Goal: Transaction & Acquisition: Purchase product/service

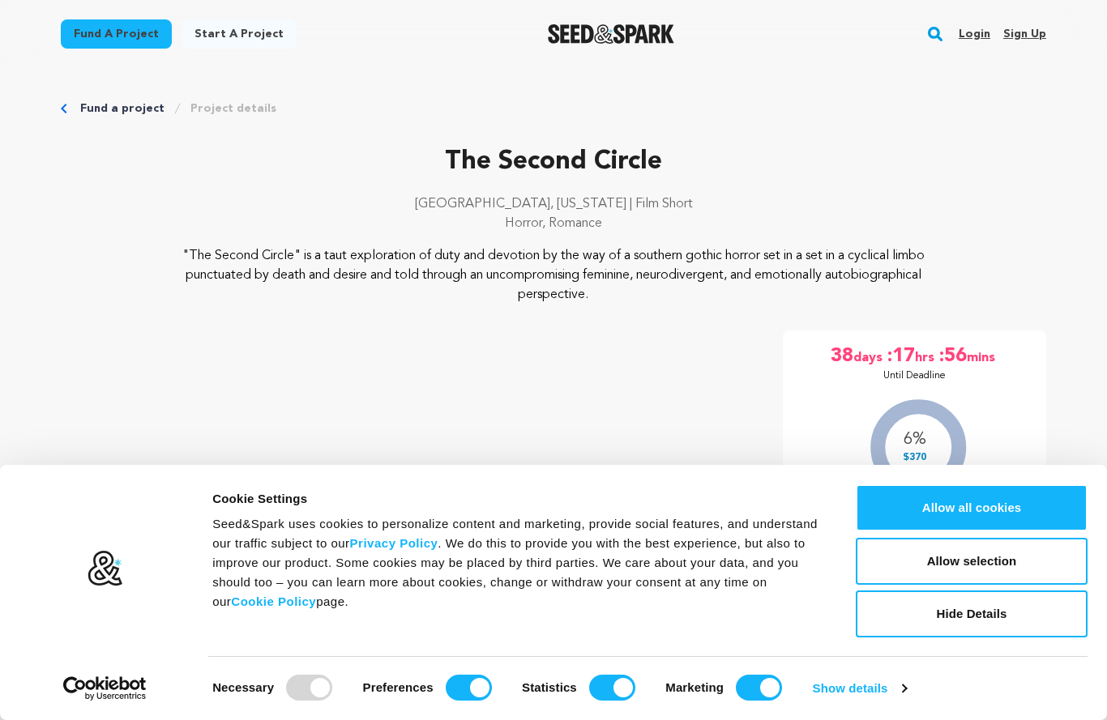
click at [979, 501] on button "Allow all cookies" at bounding box center [972, 507] width 232 height 47
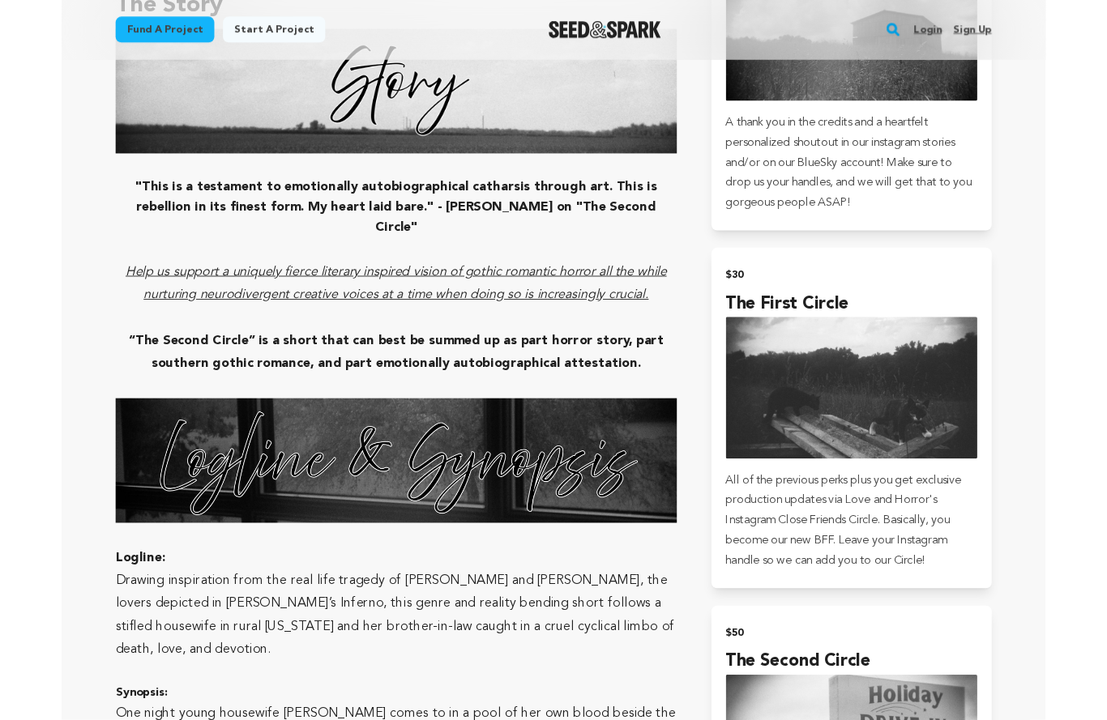
scroll to position [1214, 0]
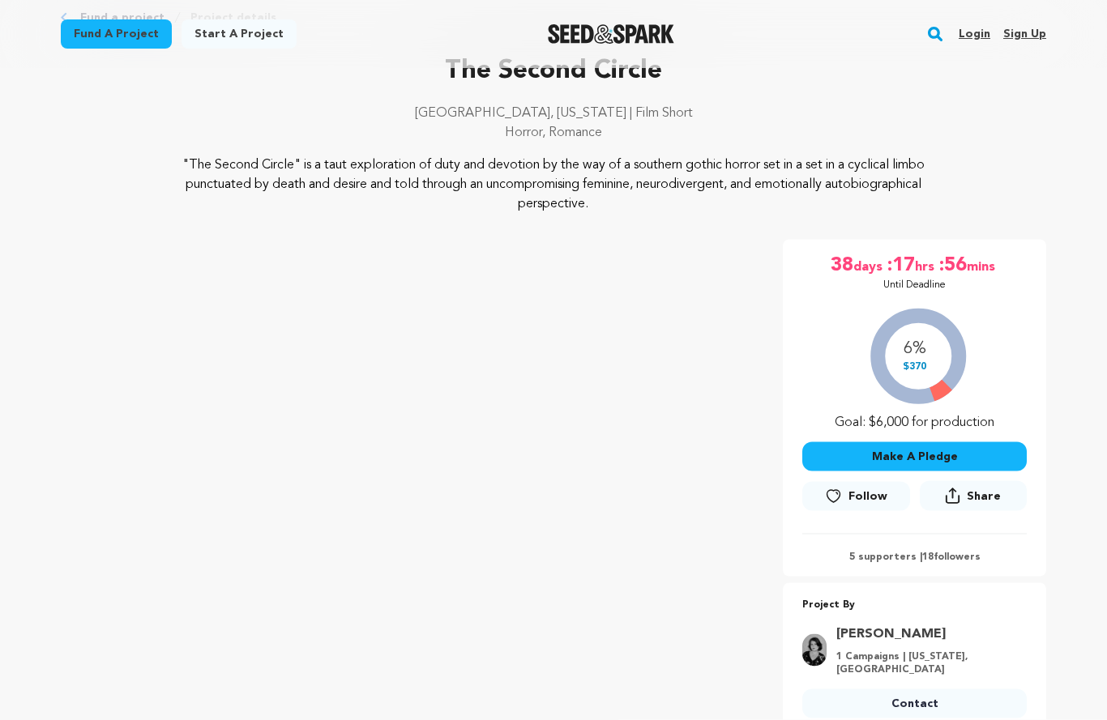
click at [935, 454] on button "Make A Pledge" at bounding box center [914, 456] width 224 height 29
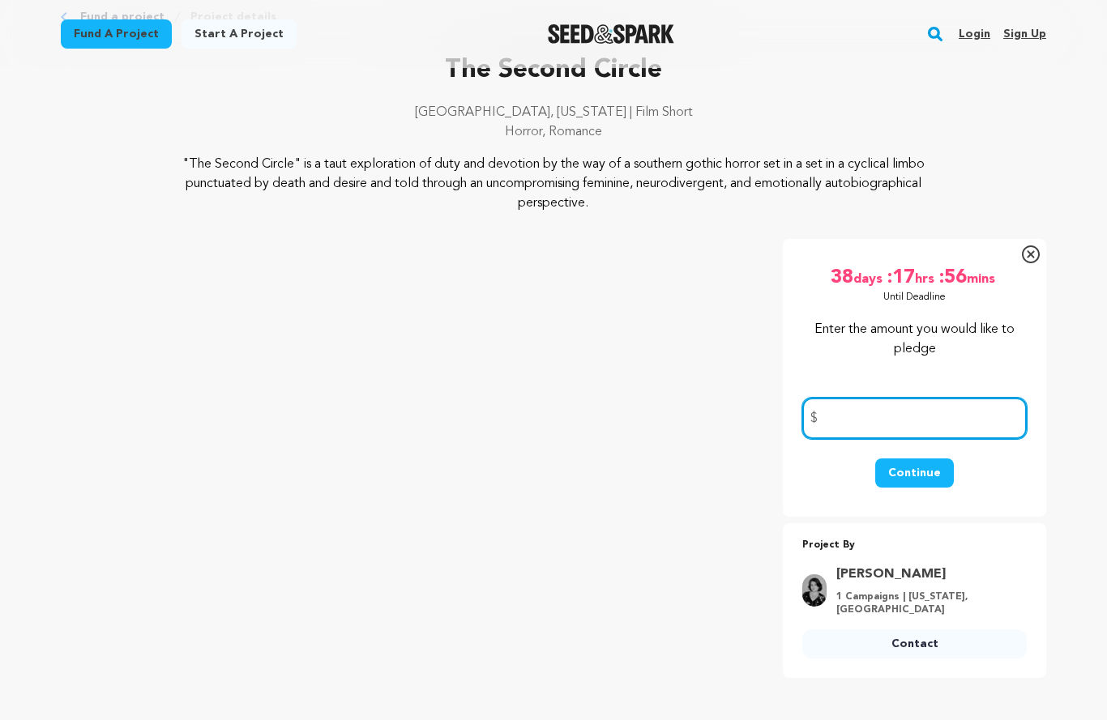
click at [879, 429] on input "number" at bounding box center [914, 418] width 224 height 41
type input "15"
click at [935, 476] on button "Continue" at bounding box center [914, 473] width 79 height 29
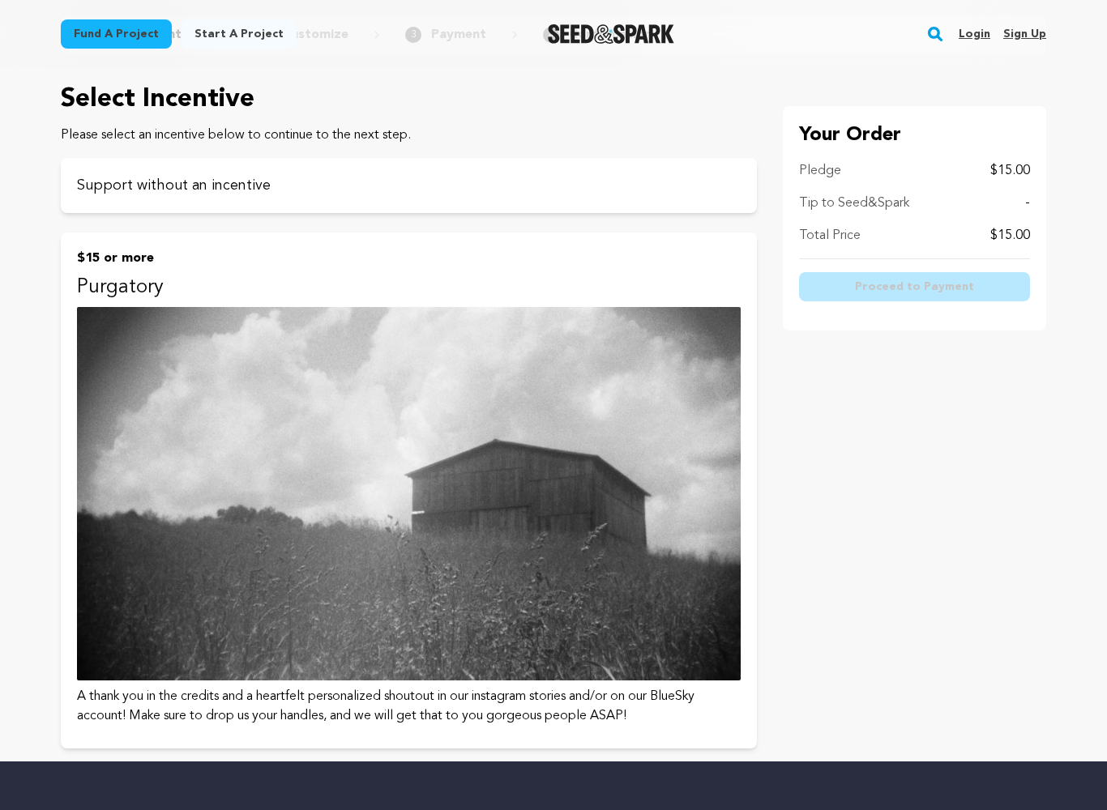
scroll to position [301, 0]
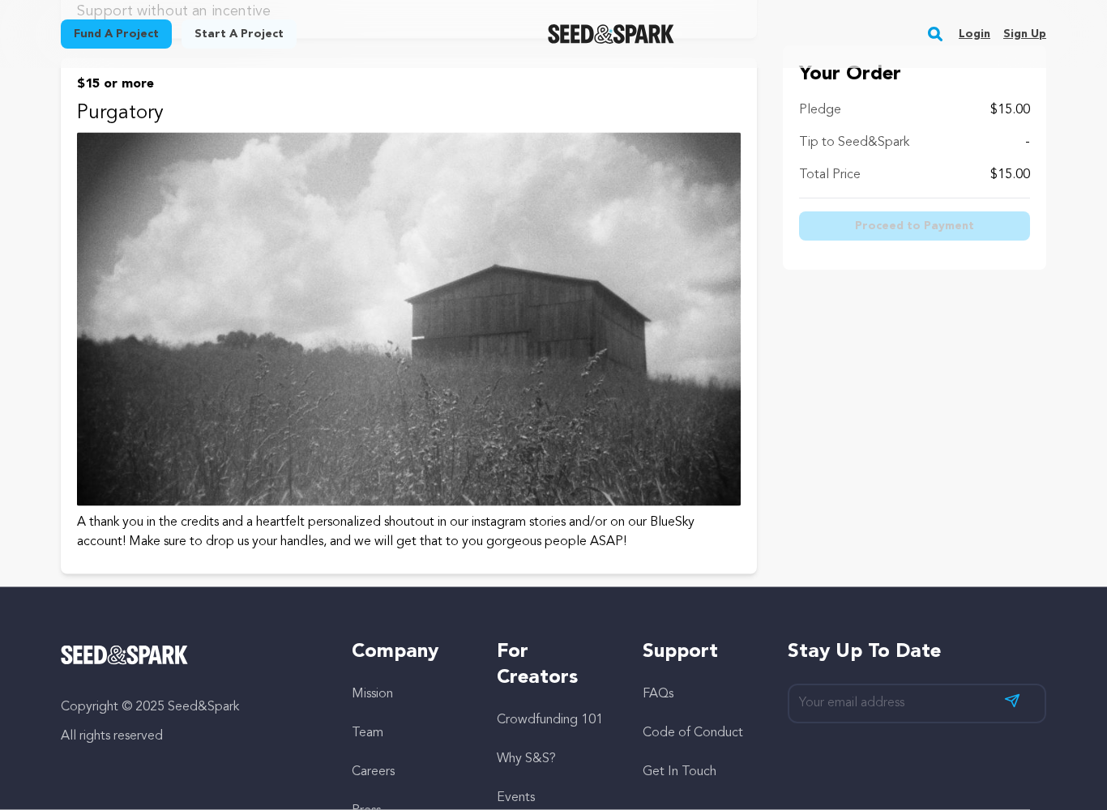
click at [142, 526] on p "A thank you in the credits and a heartfelt personalized shoutout in our instagr…" at bounding box center [409, 532] width 664 height 39
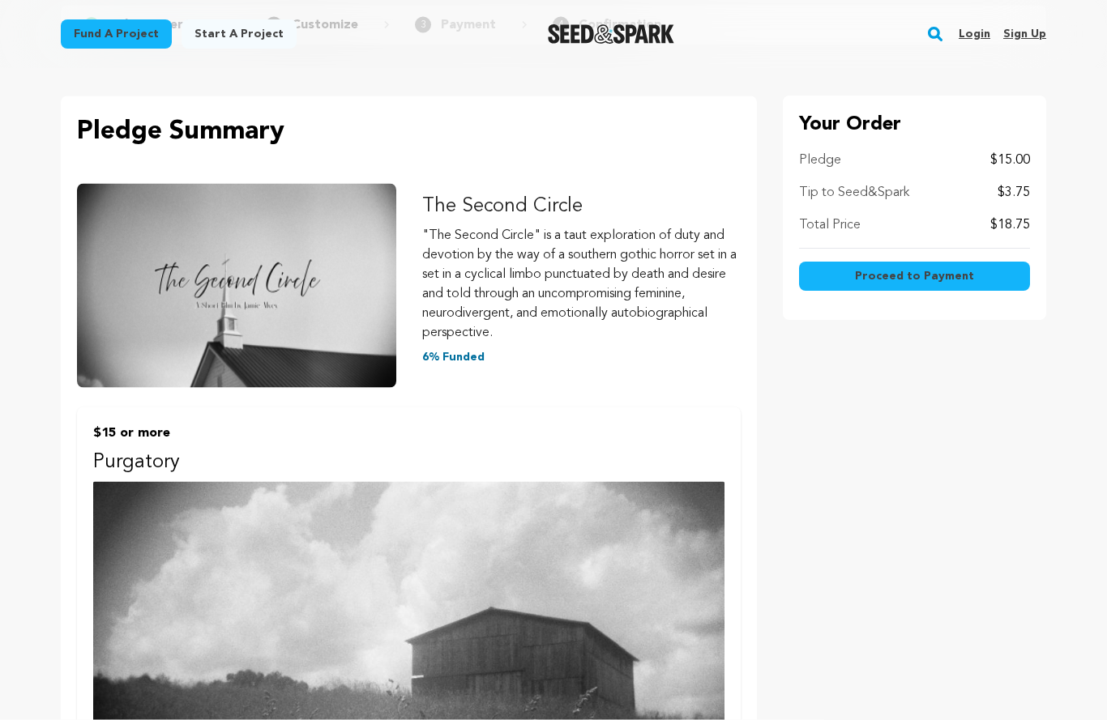
scroll to position [16, 0]
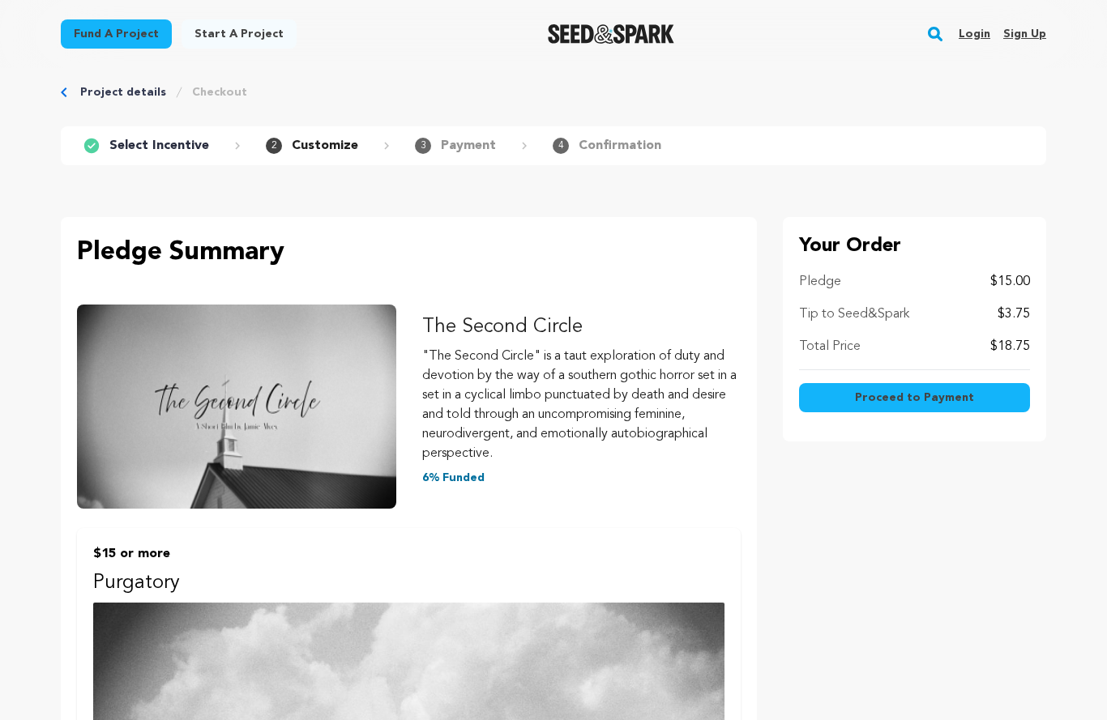
click at [931, 399] on span "Proceed to Payment" at bounding box center [914, 398] width 119 height 16
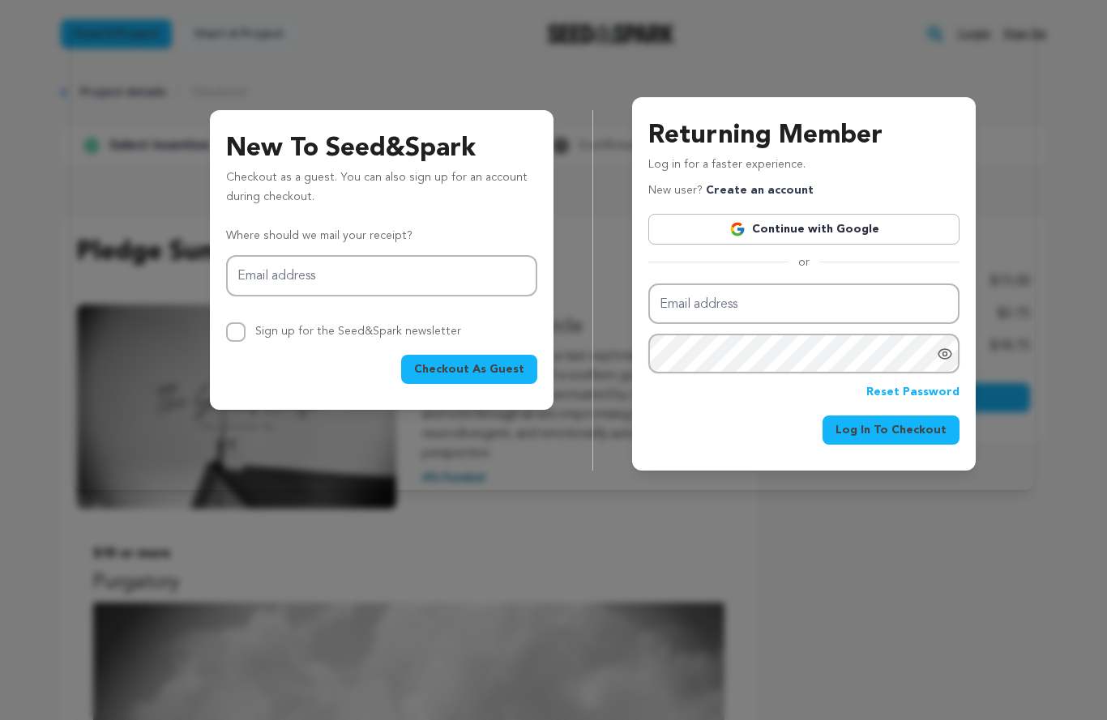
type input "leahmaines@me.com"
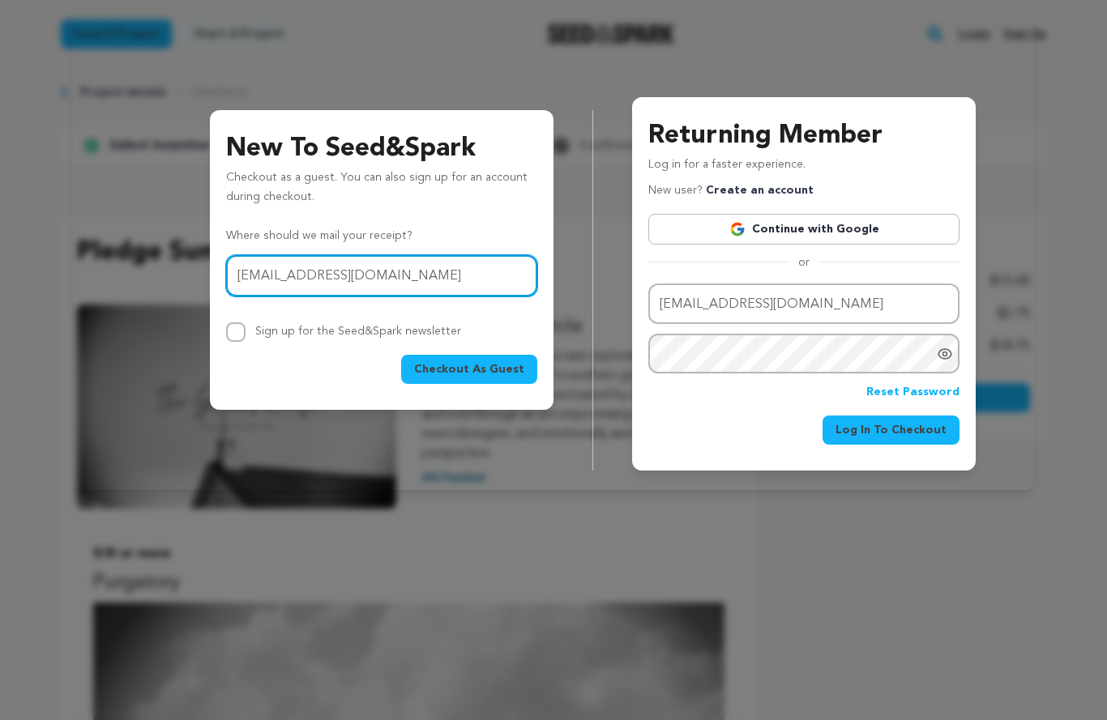
click at [493, 368] on span "Checkout As Guest" at bounding box center [469, 369] width 110 height 16
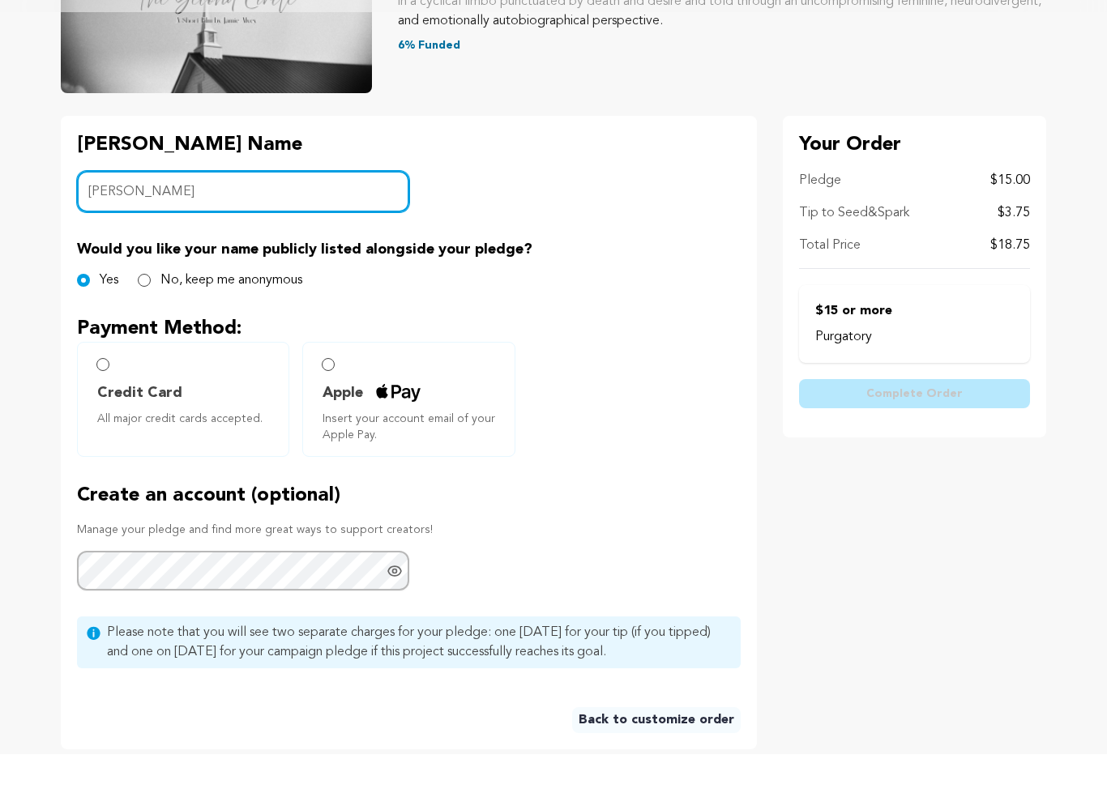
scroll to position [240, 0]
type input "Leah Huete de Maines"
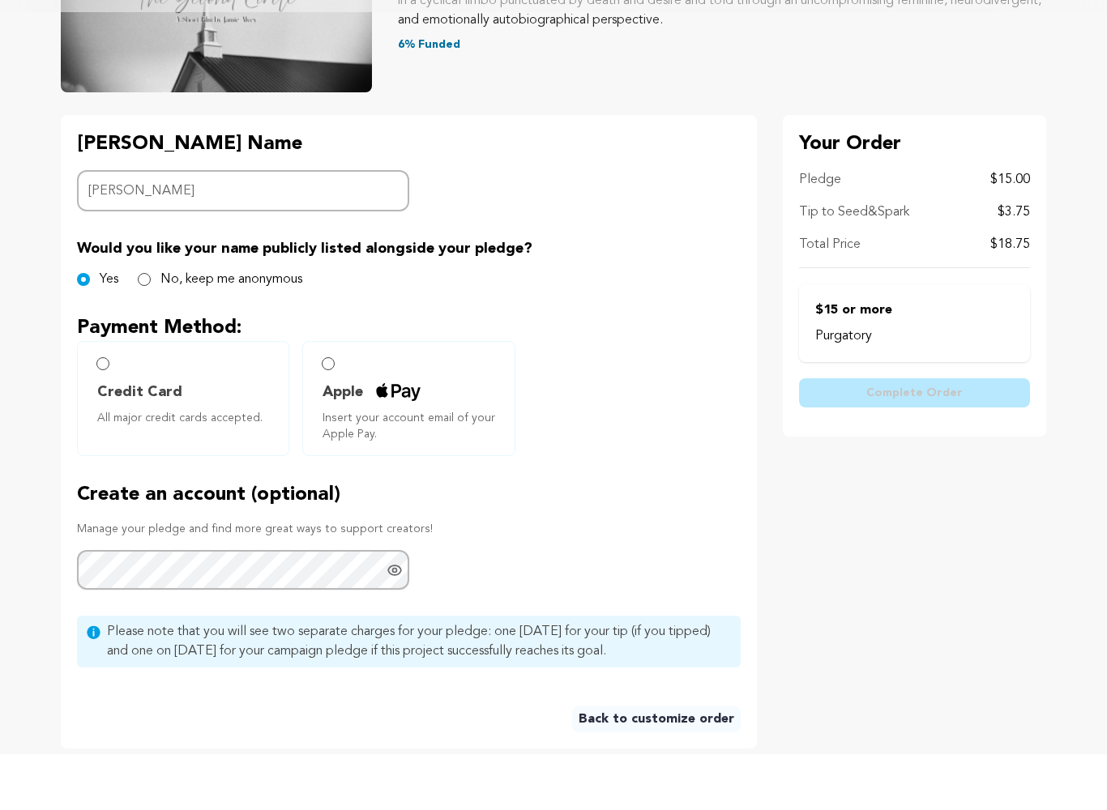
click at [329, 397] on label "Apple Insert your account email of your Apple Pay." at bounding box center [408, 454] width 212 height 115
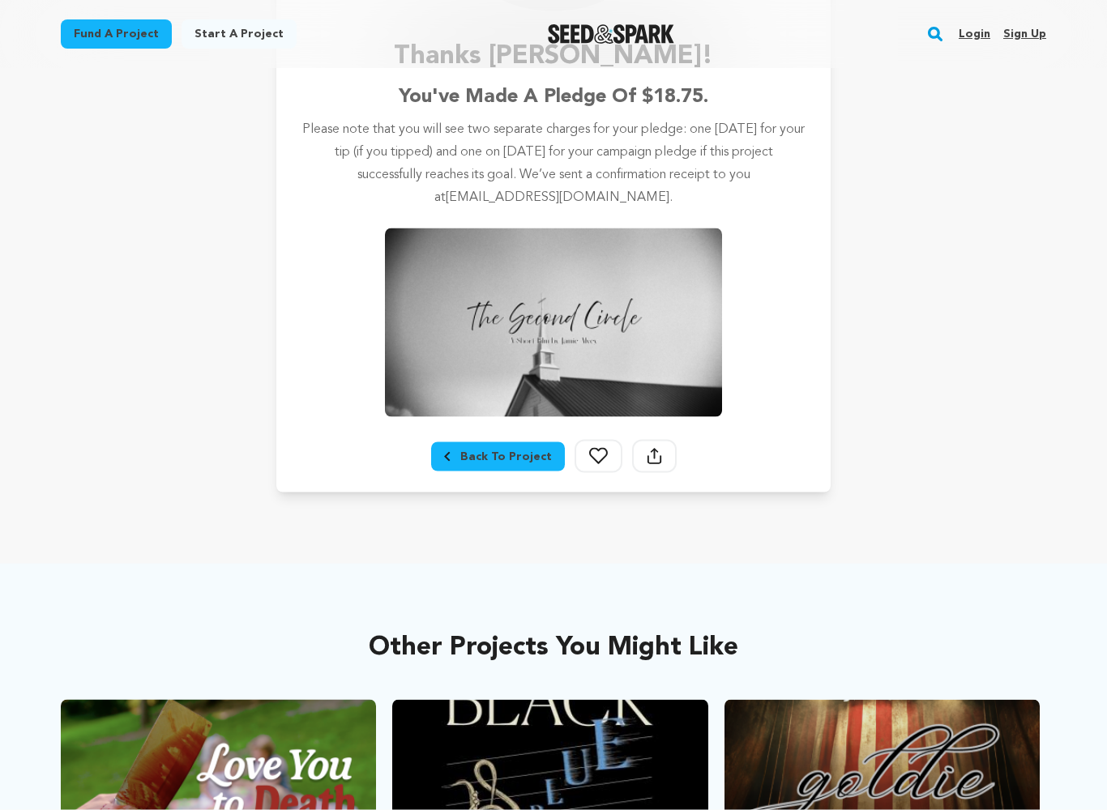
scroll to position [281, 0]
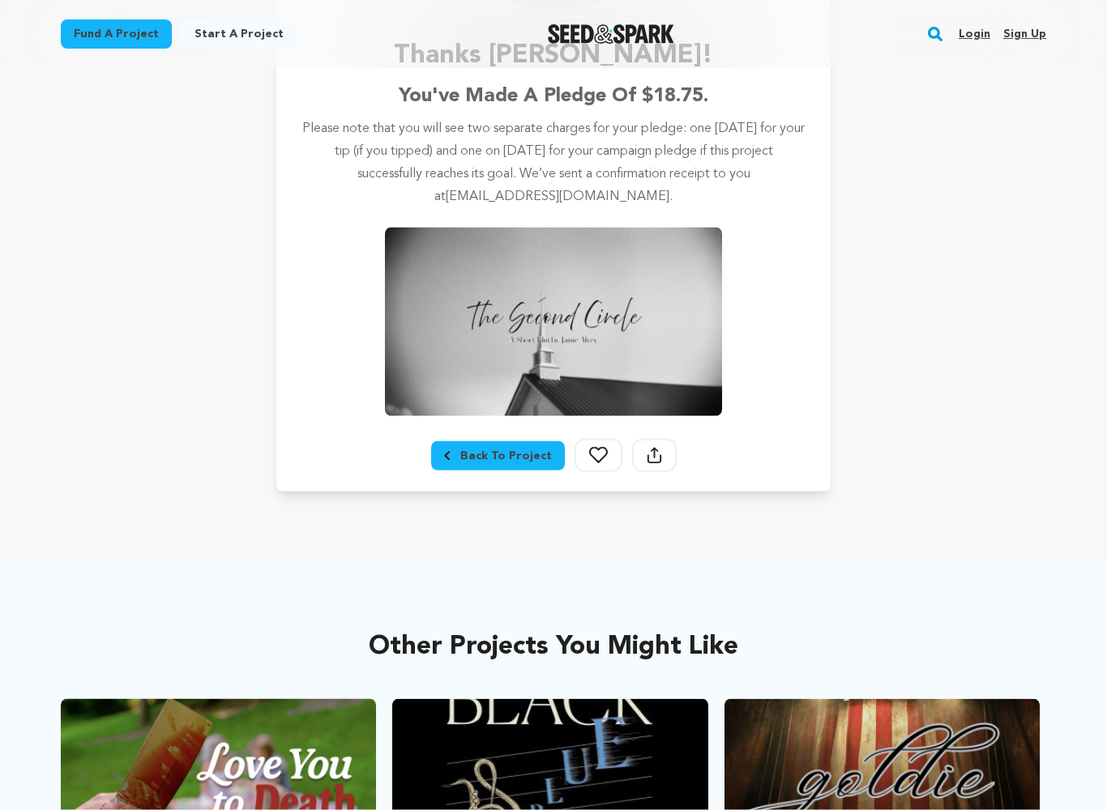
click at [589, 453] on icon at bounding box center [598, 455] width 19 height 17
click at [595, 457] on icon at bounding box center [598, 455] width 19 height 17
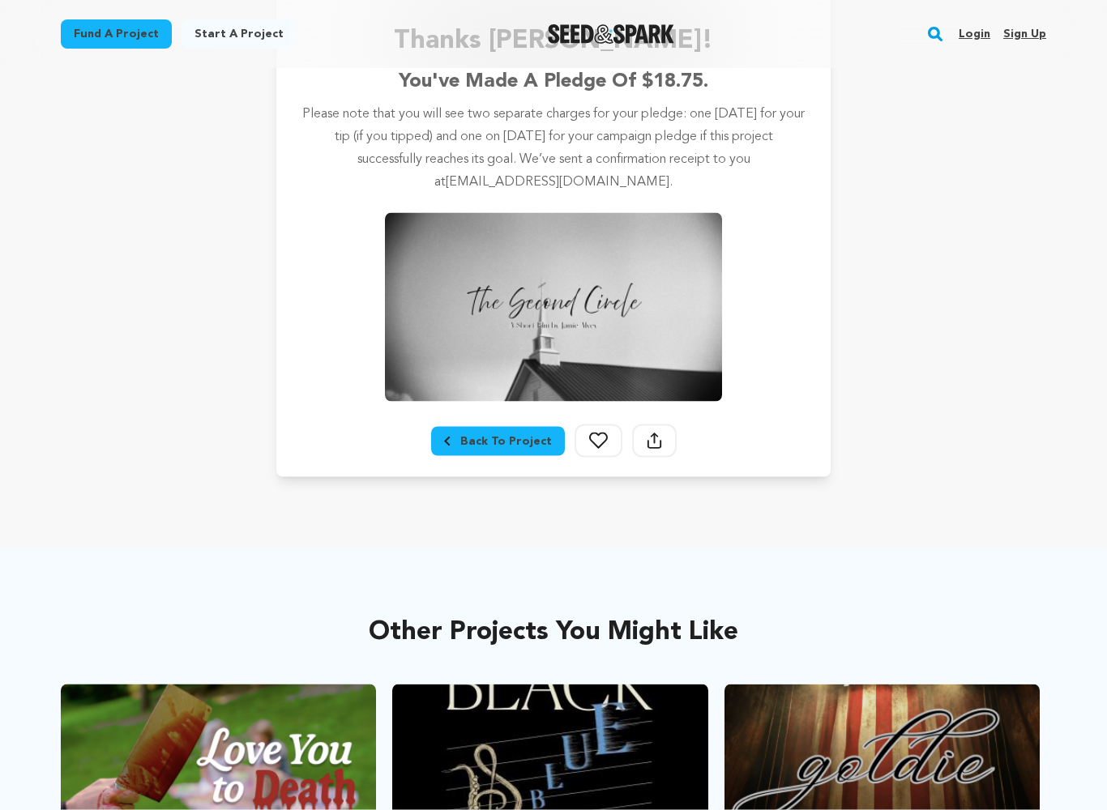
scroll to position [297, 0]
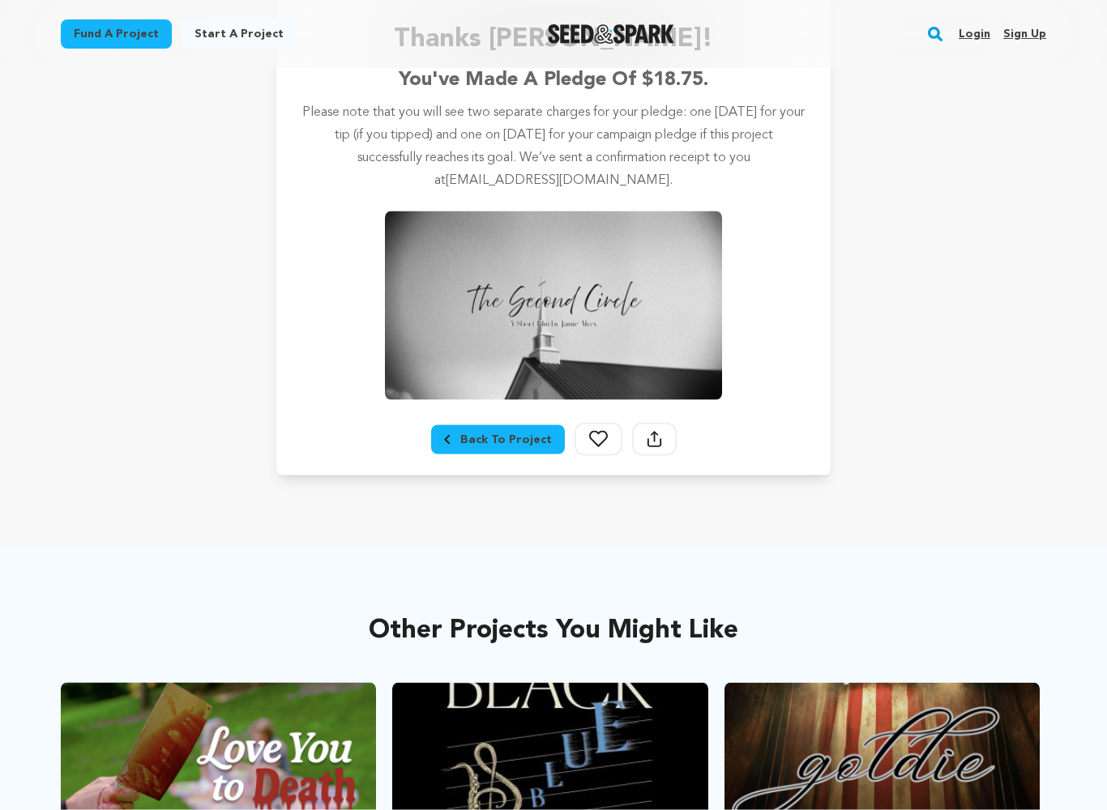
click at [527, 434] on div "Back To Project" at bounding box center [498, 440] width 108 height 16
